Goal: Find specific page/section: Find specific page/section

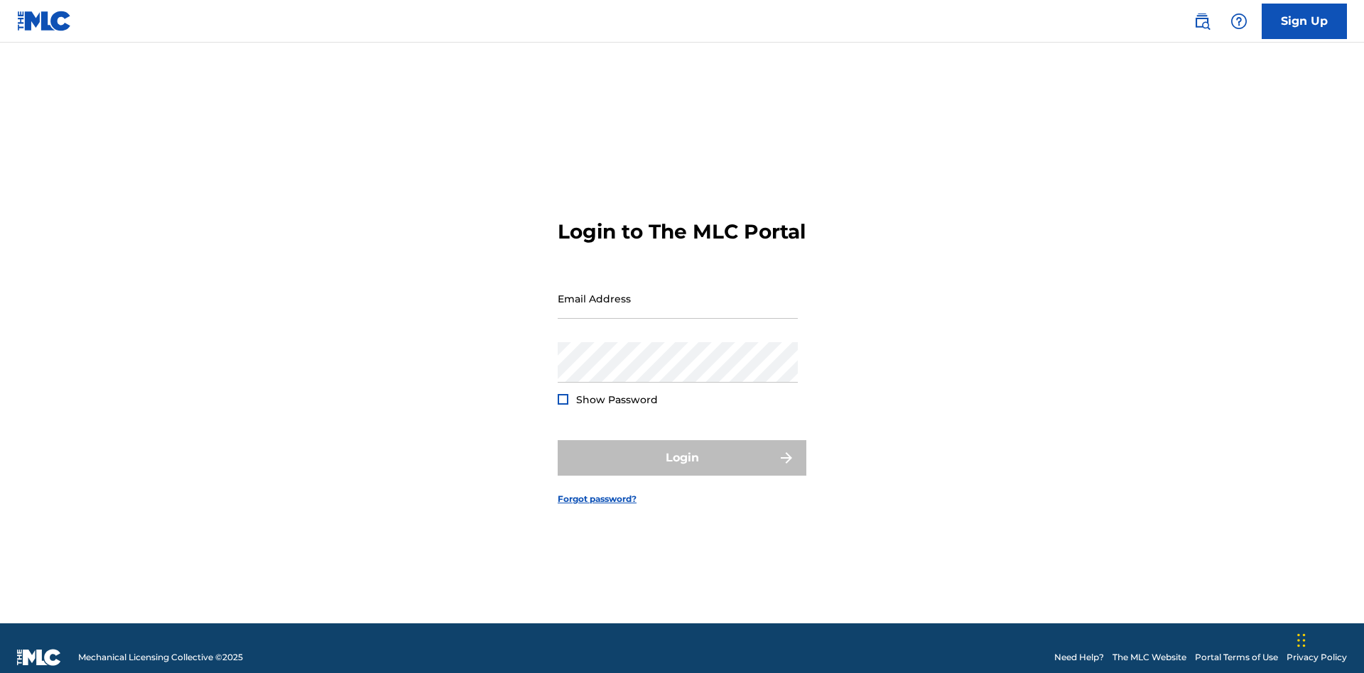
scroll to position [18, 0]
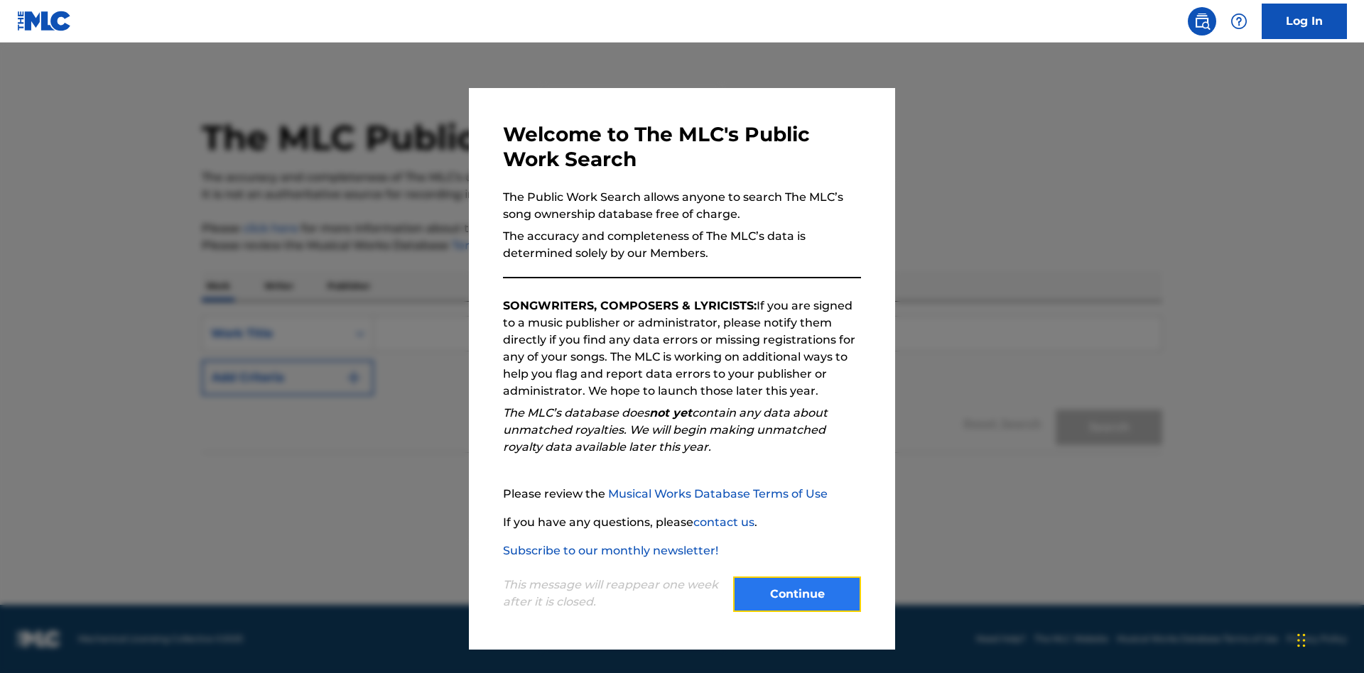
click at [797, 595] on button "Continue" at bounding box center [797, 595] width 128 height 36
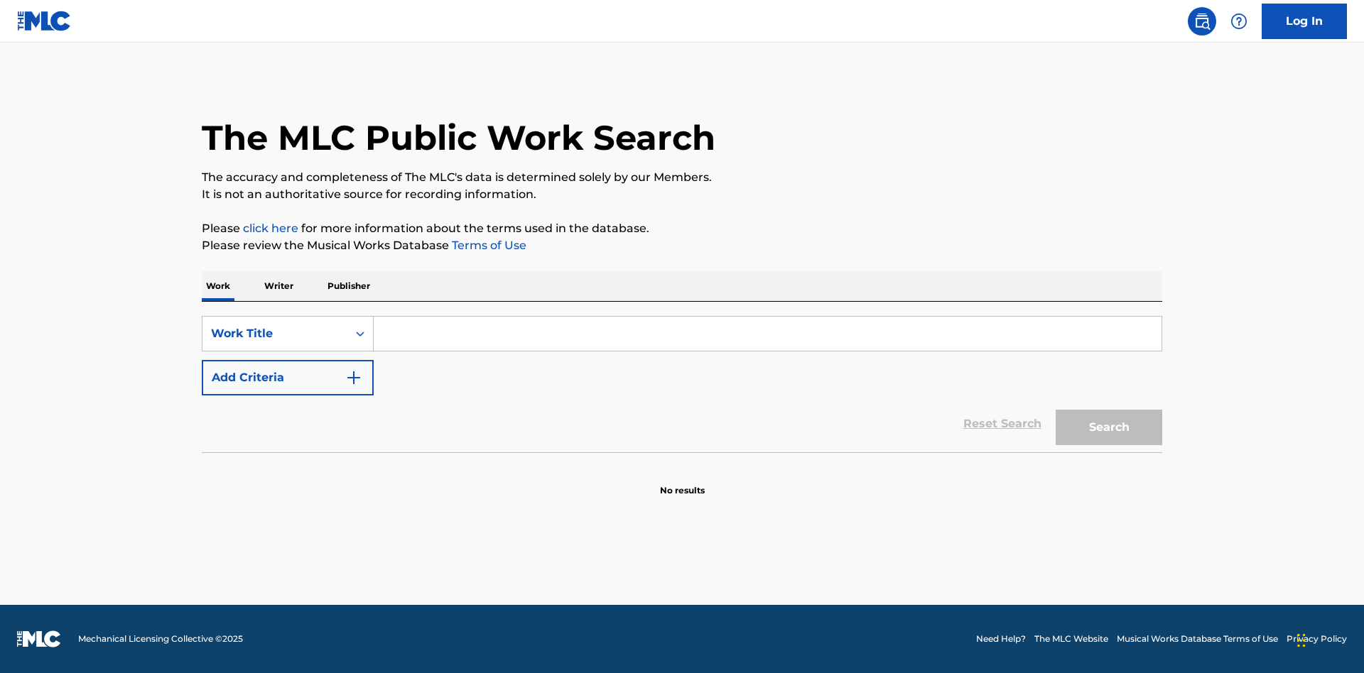
click at [348, 286] on p "Publisher" at bounding box center [348, 286] width 51 height 30
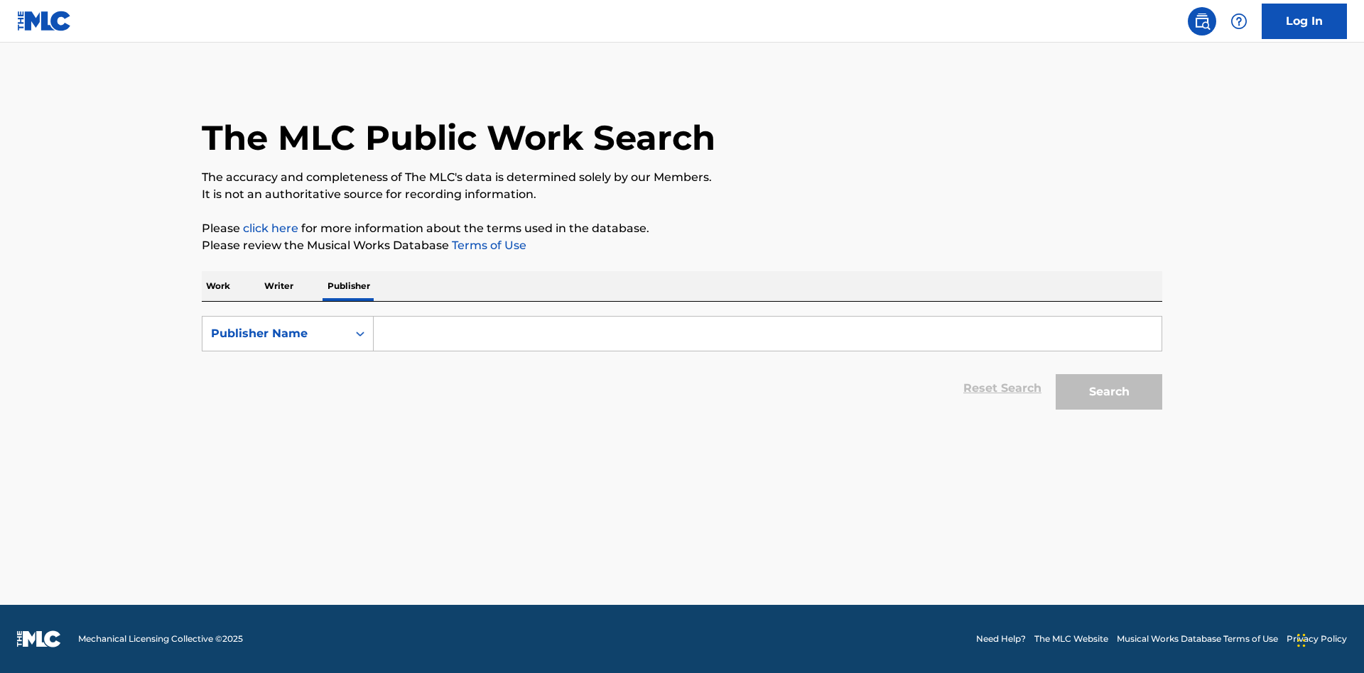
click at [767, 334] on input "Search Form" at bounding box center [768, 334] width 788 height 34
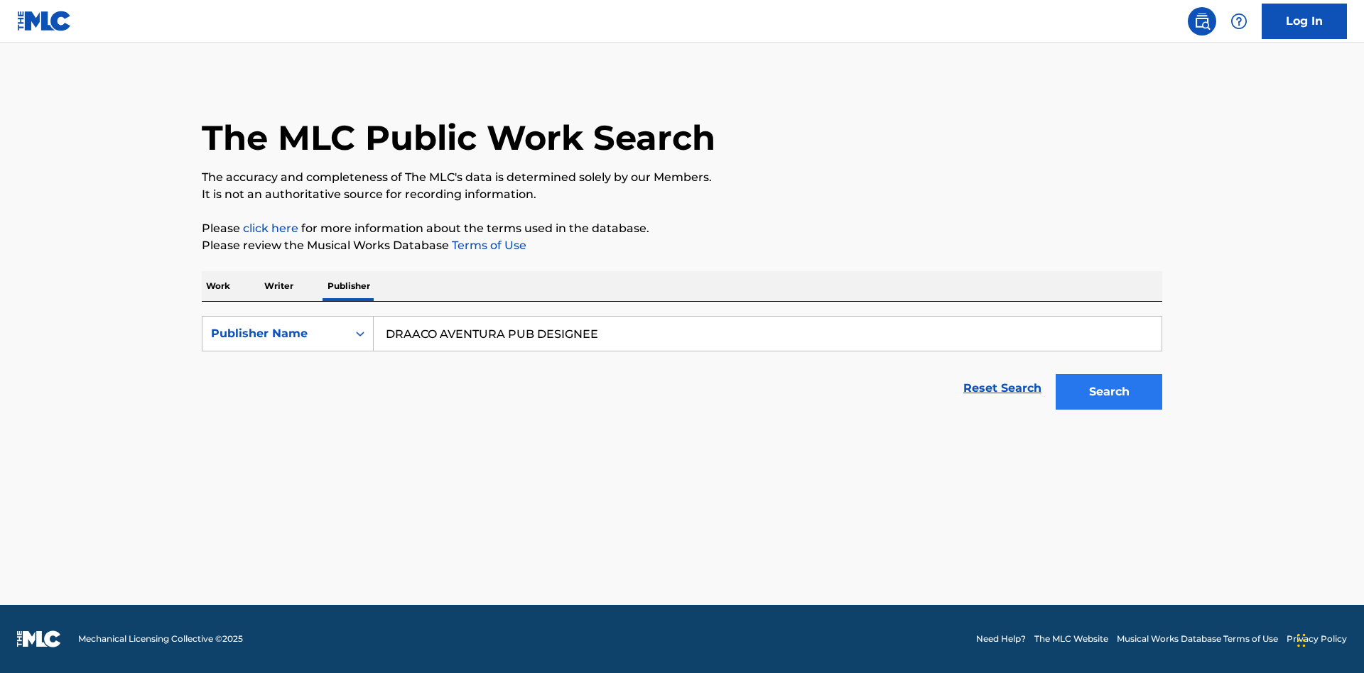
type input "DRAACO AVENTURA PUB DESIGNEE"
click at [1109, 392] on button "Search" at bounding box center [1109, 392] width 107 height 36
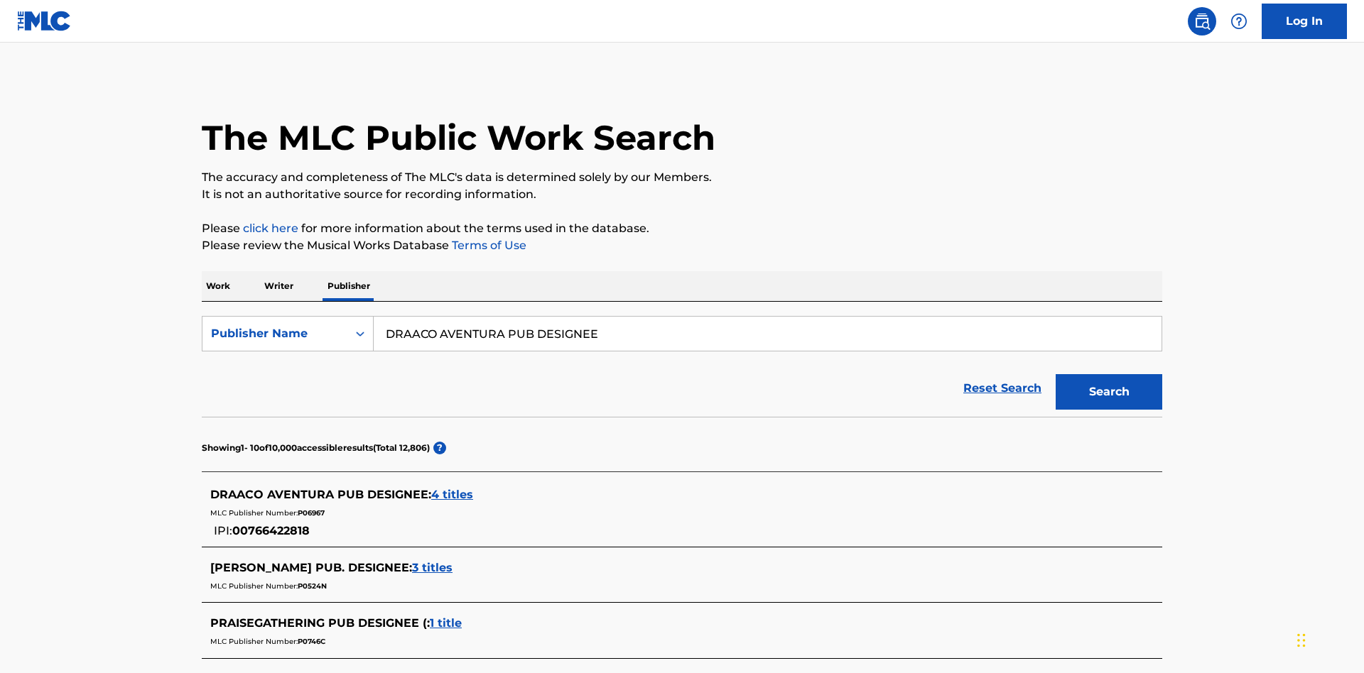
click at [452, 488] on span "4 titles" at bounding box center [452, 494] width 42 height 13
